Goal: Task Accomplishment & Management: Use online tool/utility

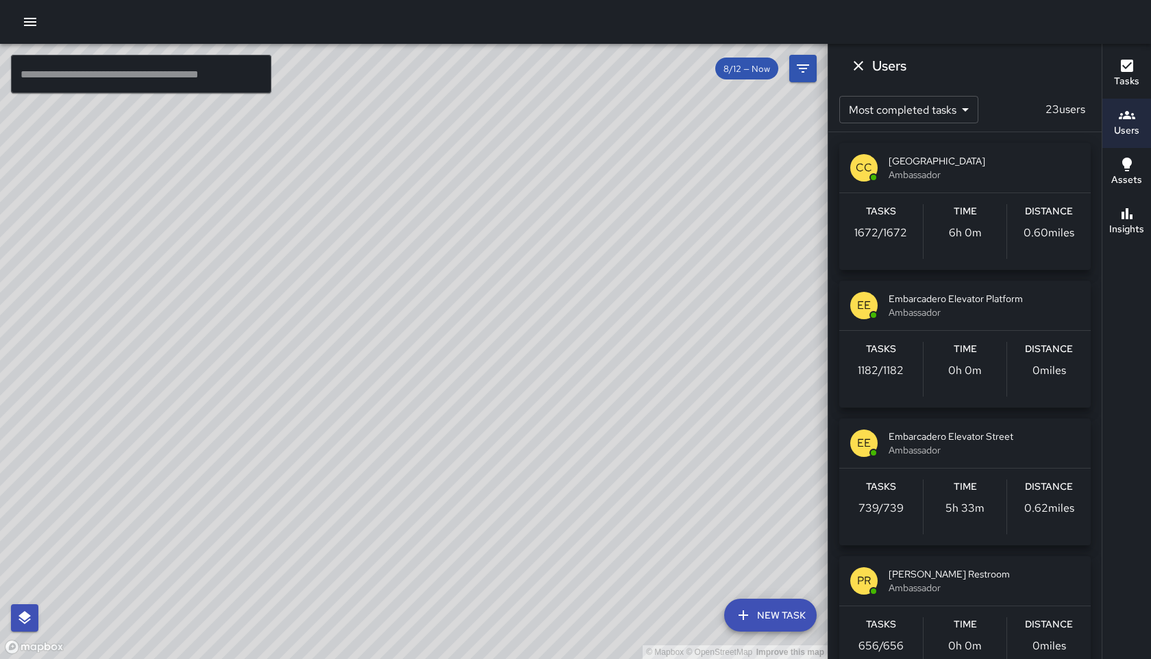
scroll to position [1461, 0]
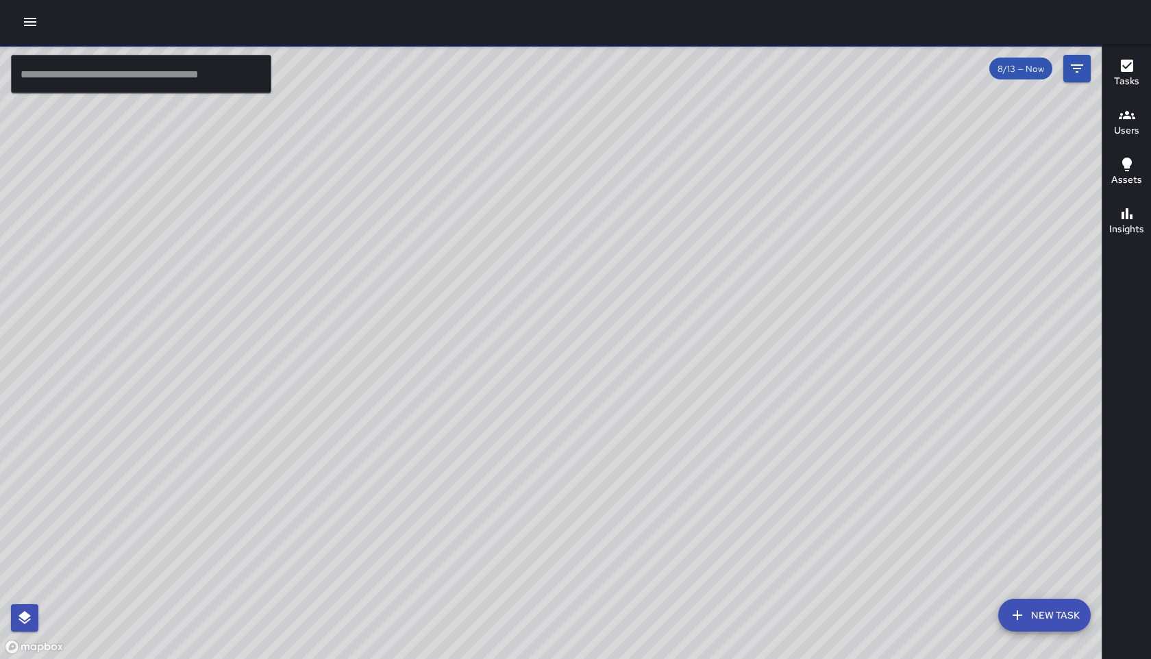
click at [1044, 611] on button "New Task" at bounding box center [1045, 615] width 93 height 33
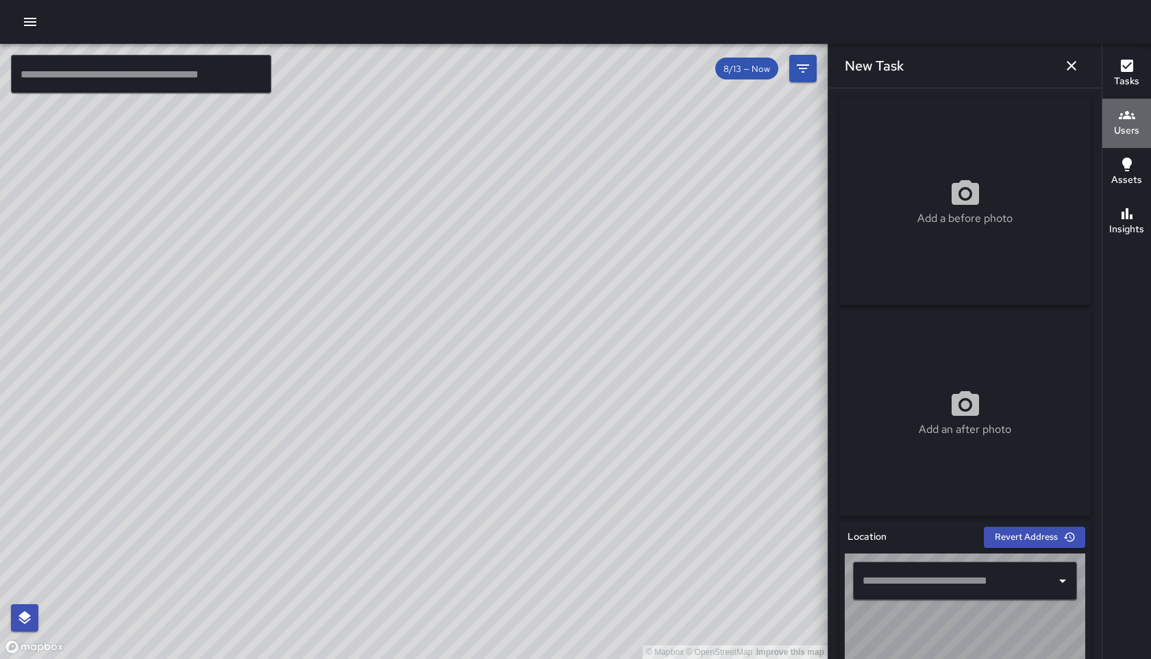
click at [1130, 129] on h6 "Users" at bounding box center [1126, 130] width 25 height 15
